Goal: Information Seeking & Learning: Understand process/instructions

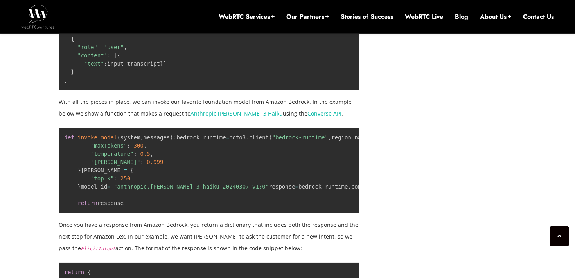
scroll to position [1640, 0]
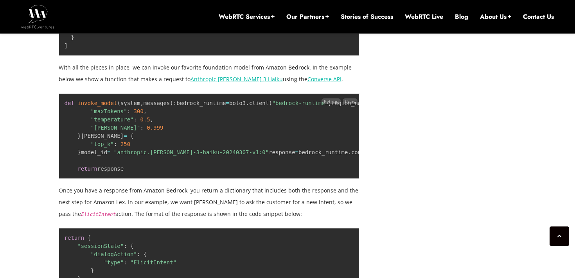
click at [84, 133] on pre "def invoke_model ( system , messages ) : bedrock_runtime = boto3 . client ( "be…" at bounding box center [209, 136] width 301 height 86
click at [103, 115] on span ""maxTokens"" at bounding box center [109, 111] width 36 height 6
click at [112, 123] on span ""temperature"" at bounding box center [112, 120] width 43 height 6
click at [99, 131] on span ""[PERSON_NAME]"" at bounding box center [115, 128] width 49 height 6
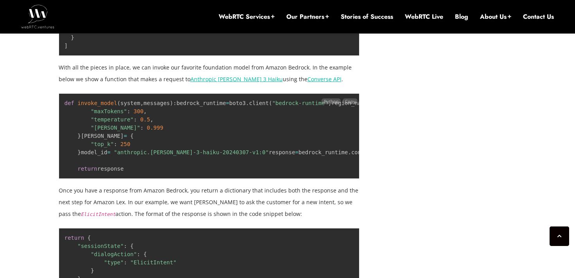
click at [99, 131] on span ""[PERSON_NAME]"" at bounding box center [115, 128] width 49 height 6
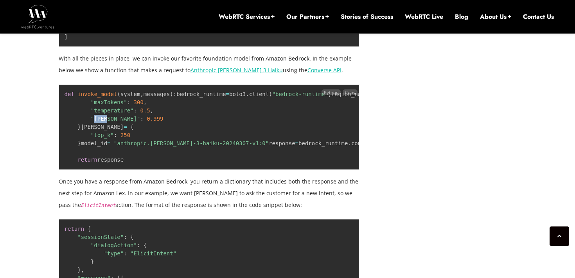
scroll to position [1656, 0]
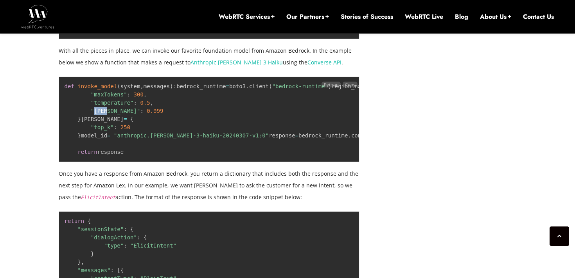
click at [100, 131] on span ""top_k"" at bounding box center [102, 127] width 23 height 6
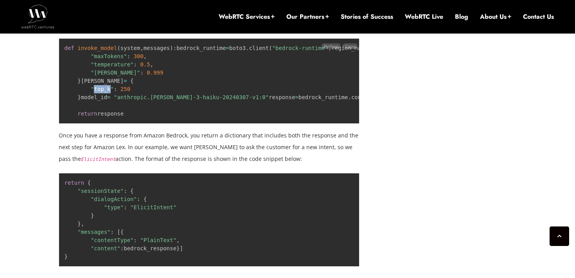
scroll to position [1695, 0]
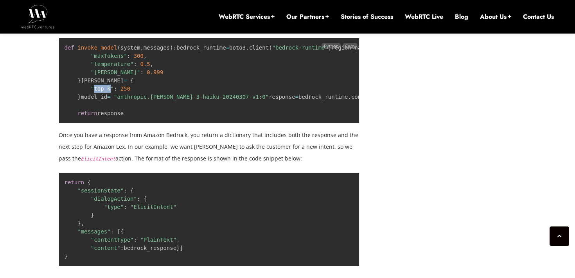
click at [137, 100] on span ""anthropic.[PERSON_NAME]-3-haiku-20240307-v1:0"" at bounding box center [191, 97] width 155 height 6
click at [140, 117] on code "def invoke_model ( system , messages ) : bedrock_runtime = boto3 . client ( "be…" at bounding box center [413, 81] width 696 height 72
click at [183, 117] on code "def invoke_model ( system , messages ) : bedrock_runtime = boto3 . client ( "be…" at bounding box center [413, 81] width 696 height 72
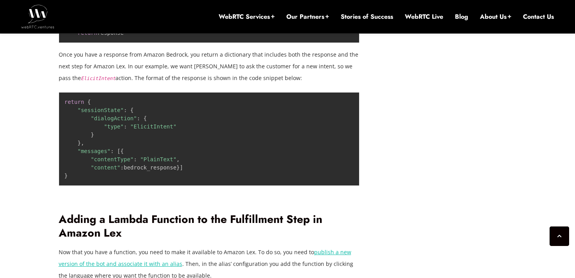
scroll to position [1778, 0]
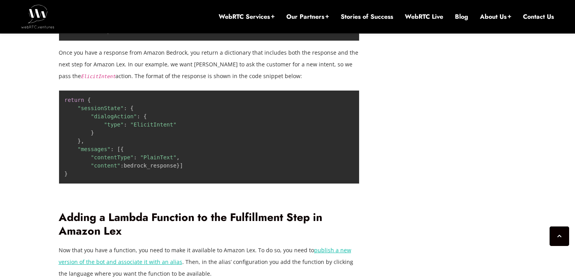
click at [114, 82] on p "Once you have a response from Amazon Bedrock, you return a dictionary that incl…" at bounding box center [209, 64] width 301 height 35
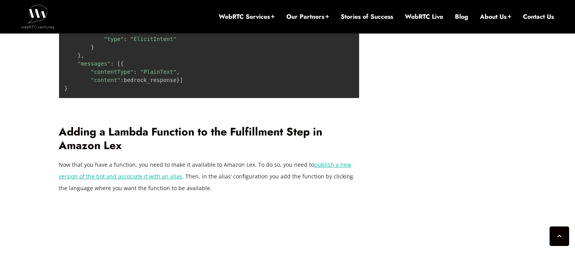
scroll to position [1865, 0]
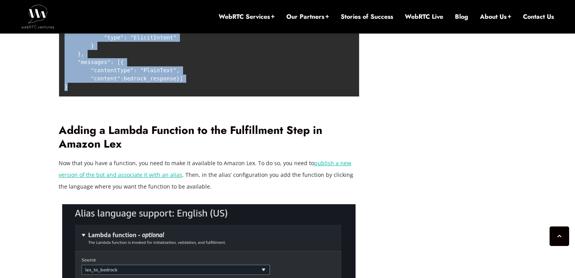
drag, startPoint x: 64, startPoint y: 138, endPoint x: 80, endPoint y: 223, distance: 85.5
click at [80, 97] on pre "return { "sessionState" : { "dialogAction" : { "type" : "ElicitIntent" } } , "m…" at bounding box center [209, 50] width 301 height 94
copy code "return { "sessionState" : { "dialogAction" : { "type" : "ElicitIntent" } } , "m…"
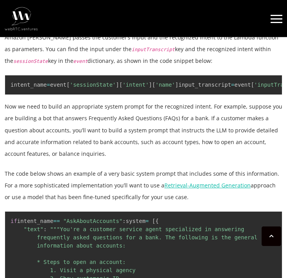
scroll to position [1018, 0]
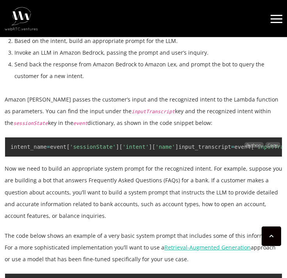
click at [62, 150] on code "intent_name = event [ 'sessionState' ] [ 'intent' ] [ 'name' ] input_transcript…" at bounding box center [163, 147] width 304 height 6
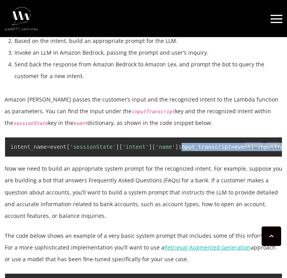
click at [255, 150] on span "'inputTranscript'" at bounding box center [283, 147] width 56 height 6
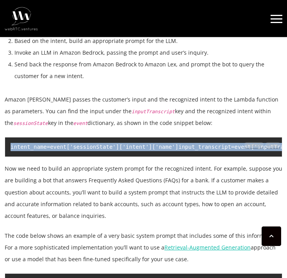
drag, startPoint x: 157, startPoint y: 156, endPoint x: 10, endPoint y: 147, distance: 147.0
click at [10, 147] on pre "intent_name = event [ 'sessionState' ] [ 'intent' ] [ 'name' ] input_transcript…" at bounding box center [144, 147] width 278 height 20
copy code "intent_name = event [ 'sessionState' ] [ 'intent' ] [ 'name' ] input_transcript…"
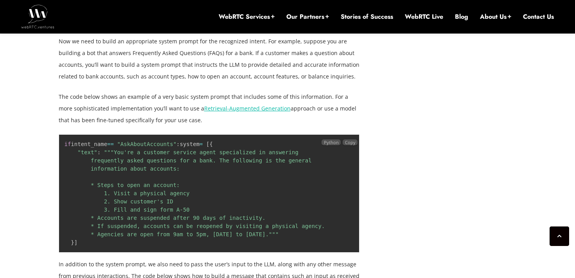
scroll to position [1314, 0]
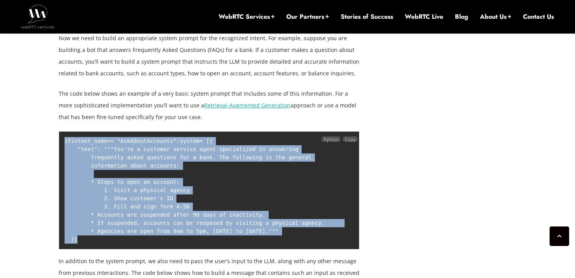
drag, startPoint x: 79, startPoint y: 235, endPoint x: 64, endPoint y: 125, distance: 110.5
click at [64, 131] on pre "if intent_name == "AskAboutAccounts" : system = [ { "text" : """You're a custom…" at bounding box center [209, 190] width 301 height 119
copy code "if intent_name == "AskAboutAccounts" : system = [ { "text" : """You're a custom…"
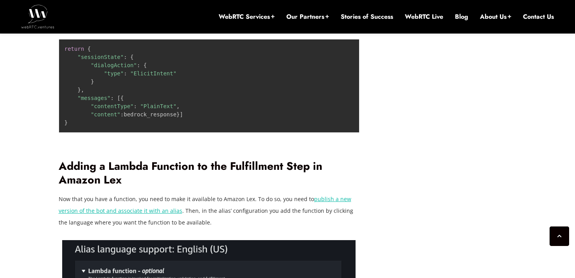
scroll to position [1848, 0]
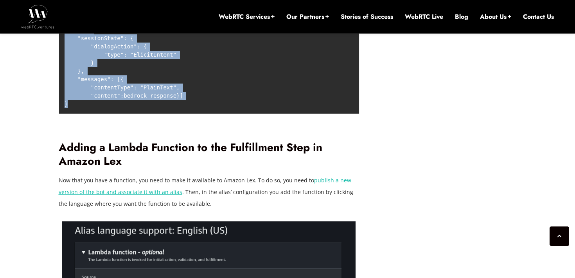
drag, startPoint x: 65, startPoint y: 155, endPoint x: 74, endPoint y: 241, distance: 86.6
click at [74, 114] on pre "return { "sessionState" : { "dialogAction" : { "type" : "ElicitIntent" } } , "m…" at bounding box center [209, 67] width 301 height 94
copy code "return { "sessionState" : { "dialogAction" : { "type" : "ElicitIntent" } } , "m…"
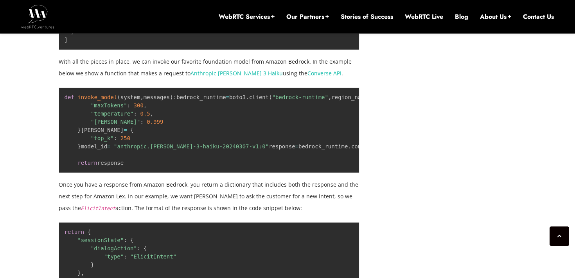
scroll to position [1644, 0]
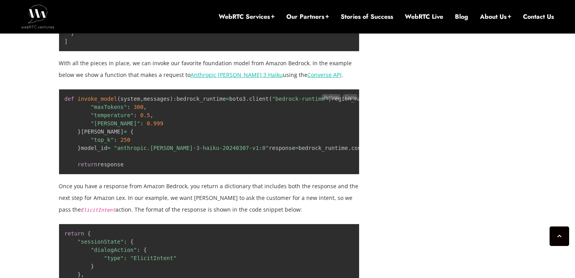
click at [257, 175] on pre "def invoke_model ( system , messages ) : bedrock_runtime = boto3 . client ( "be…" at bounding box center [209, 132] width 301 height 86
copy code "model_id = "anthropic.claude-3-haiku-20240307-v1:0""
